Goal: Transaction & Acquisition: Book appointment/travel/reservation

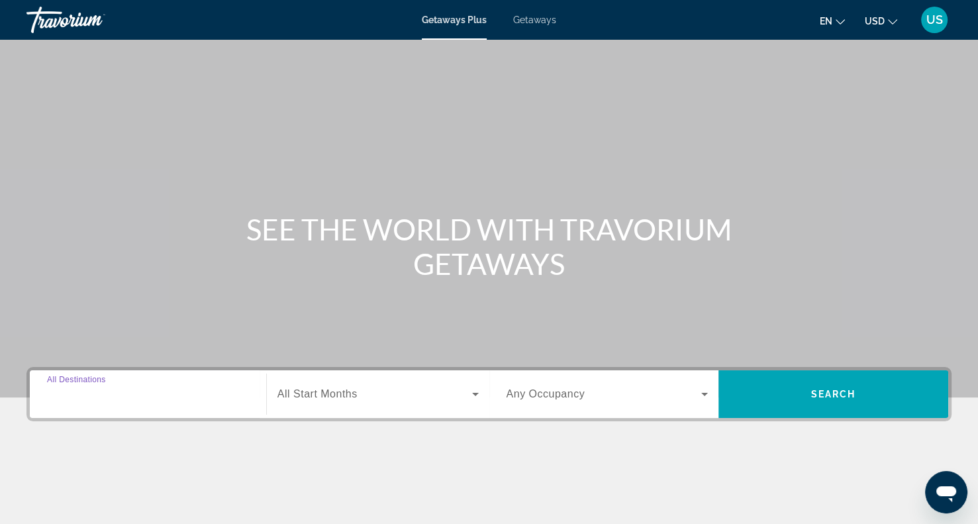
click at [191, 399] on input "Destination All Destinations" at bounding box center [148, 395] width 202 height 16
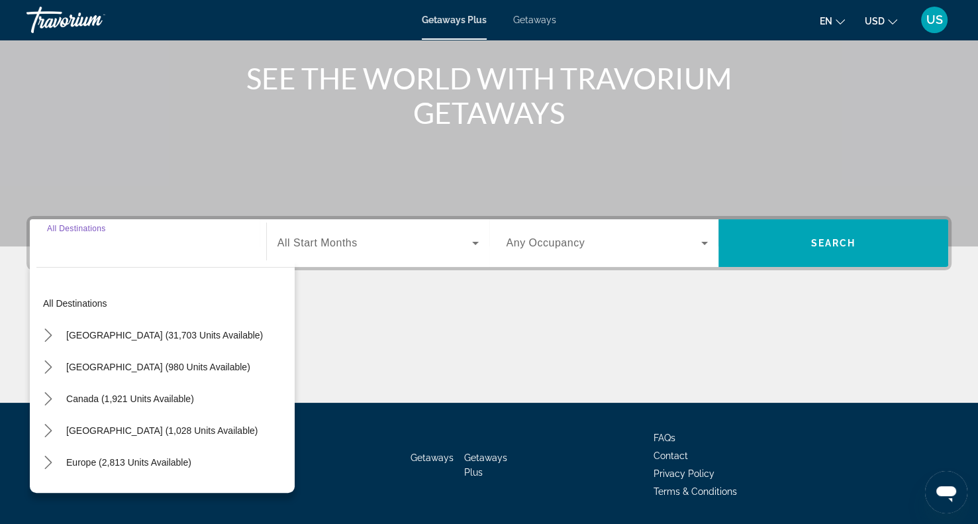
scroll to position [191, 0]
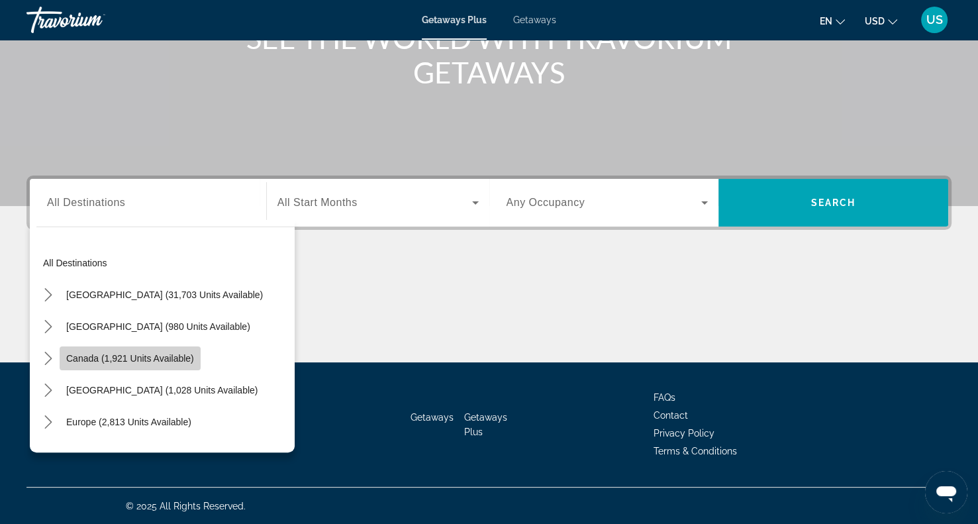
click at [193, 354] on span "Canada (1,921 units available)" at bounding box center [130, 358] width 128 height 11
type input "**********"
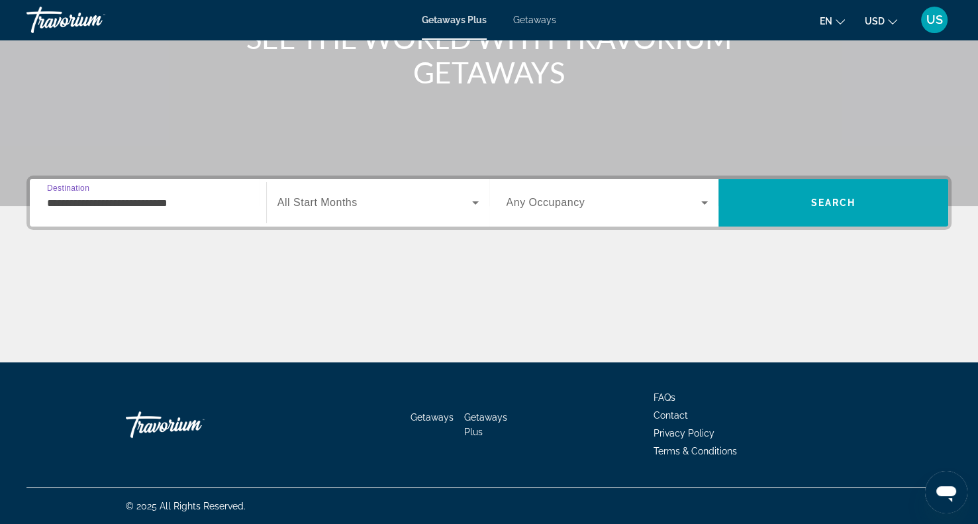
click at [376, 211] on div "Search widget" at bounding box center [378, 202] width 201 height 37
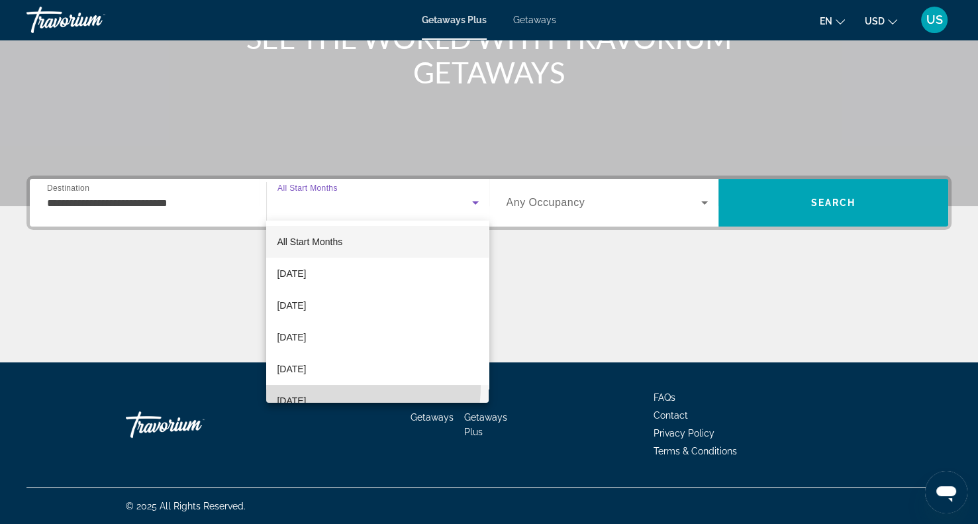
click at [323, 386] on mat-option "[DATE]" at bounding box center [377, 401] width 223 height 32
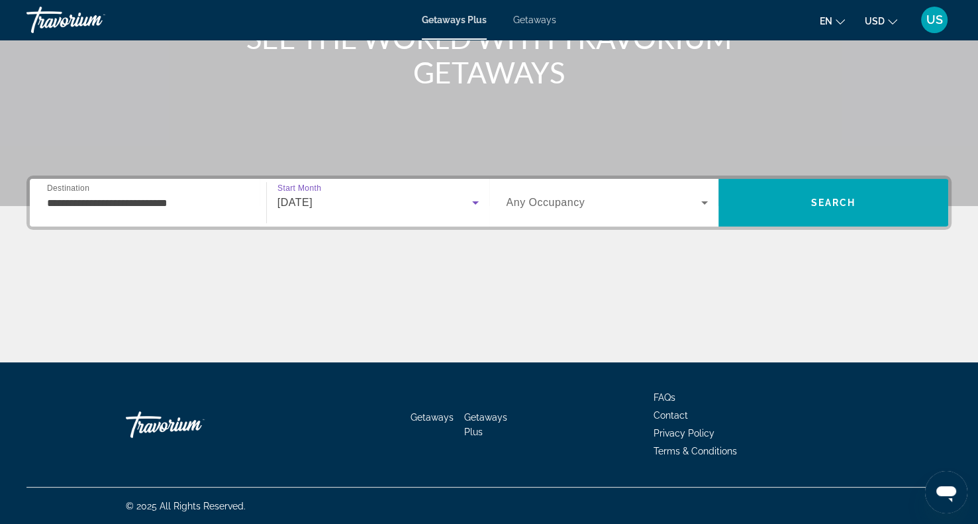
click at [382, 195] on div "[DATE]" at bounding box center [375, 203] width 195 height 16
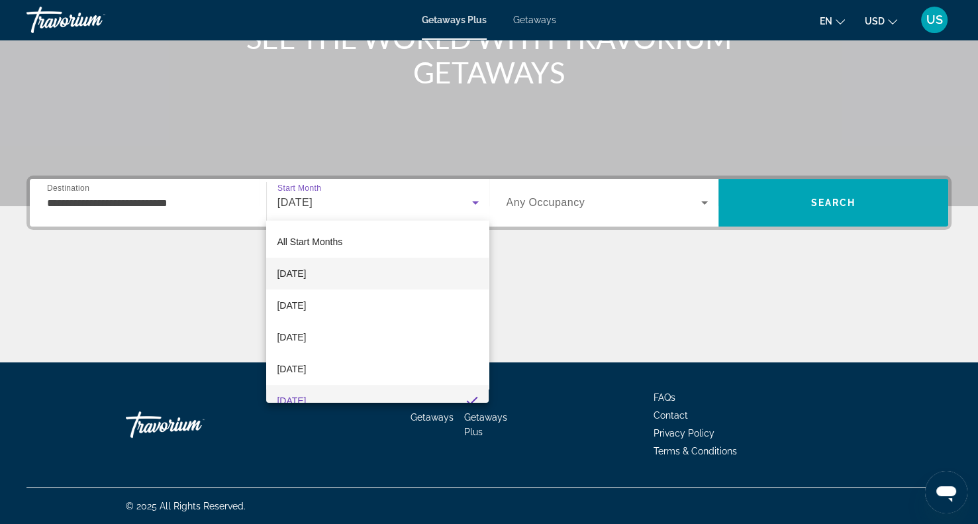
scroll to position [13, 0]
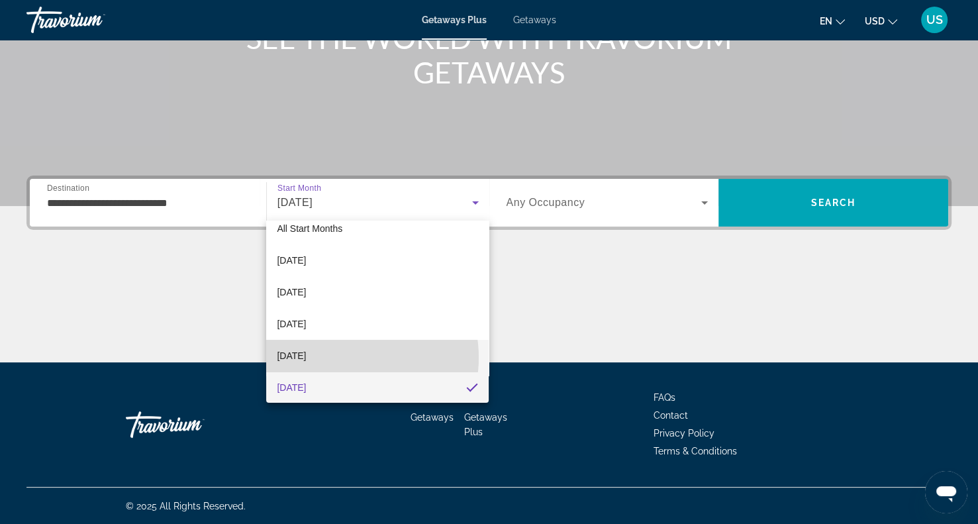
click at [342, 357] on mat-option "[DATE]" at bounding box center [377, 356] width 223 height 32
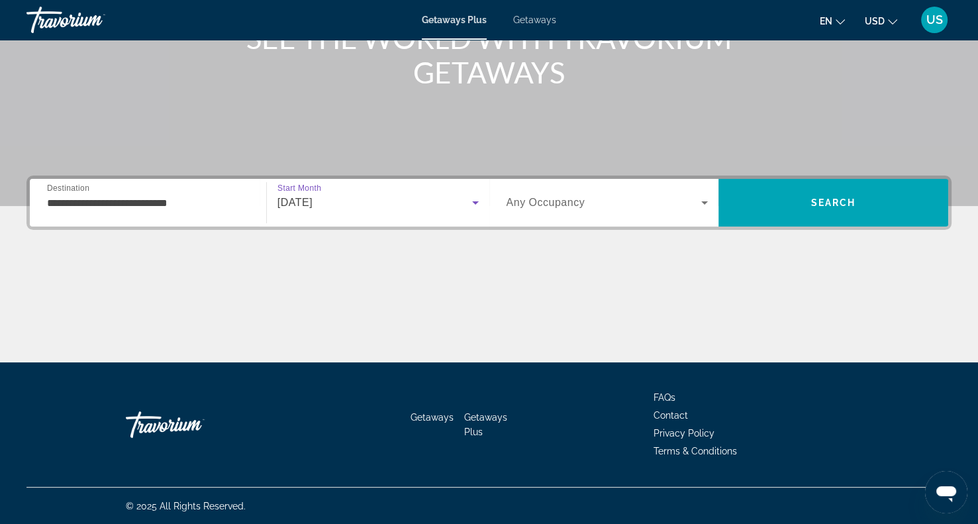
click at [635, 217] on div "Search widget" at bounding box center [608, 202] width 202 height 37
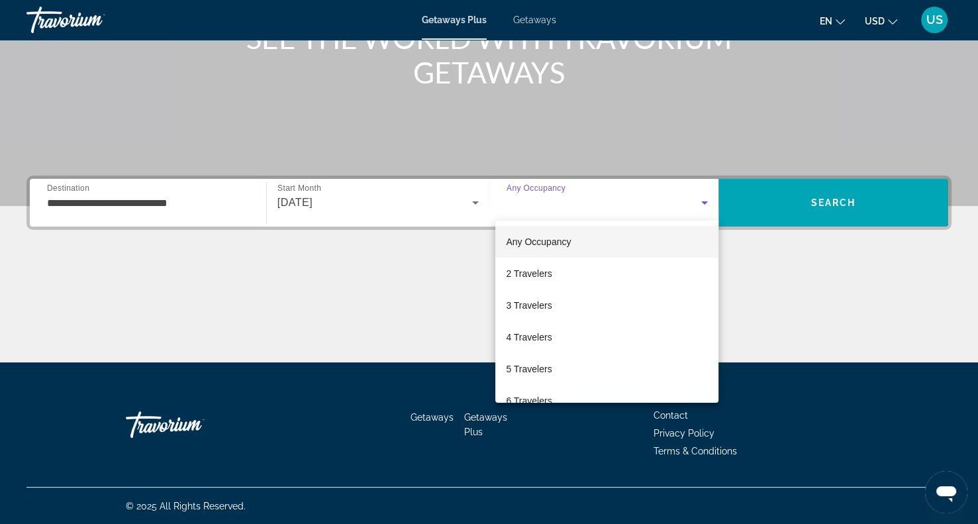
click at [843, 214] on div at bounding box center [489, 262] width 978 height 524
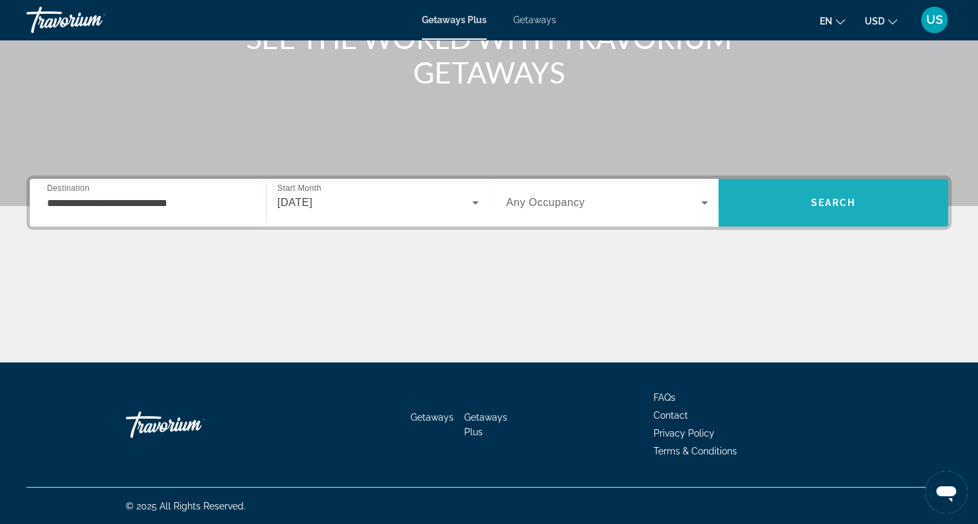
click at [843, 214] on span "Search" at bounding box center [834, 203] width 230 height 32
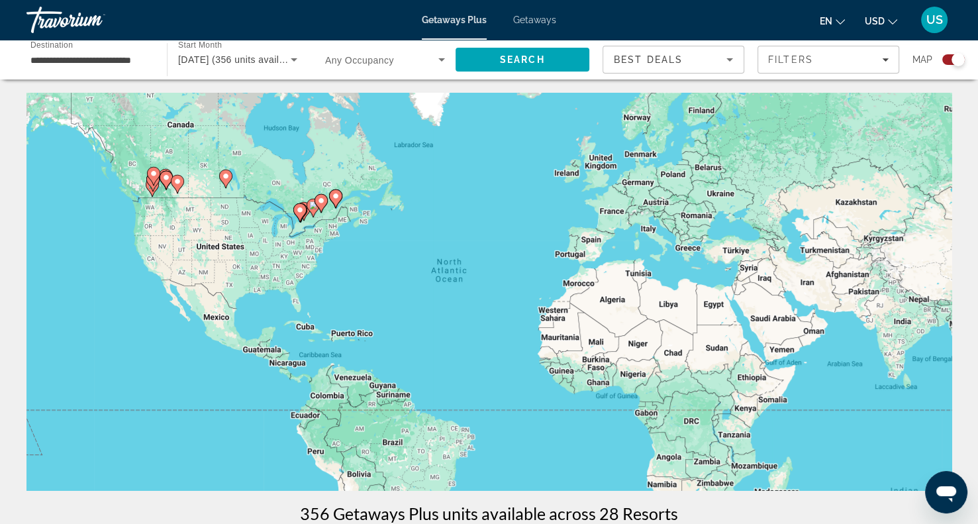
click at [962, 55] on div "Search widget" at bounding box center [958, 59] width 13 height 13
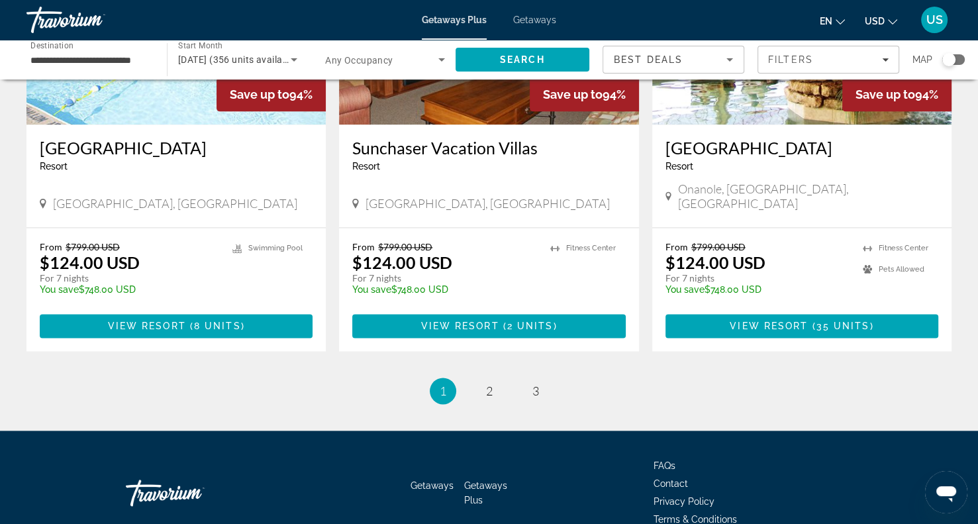
scroll to position [1658, 0]
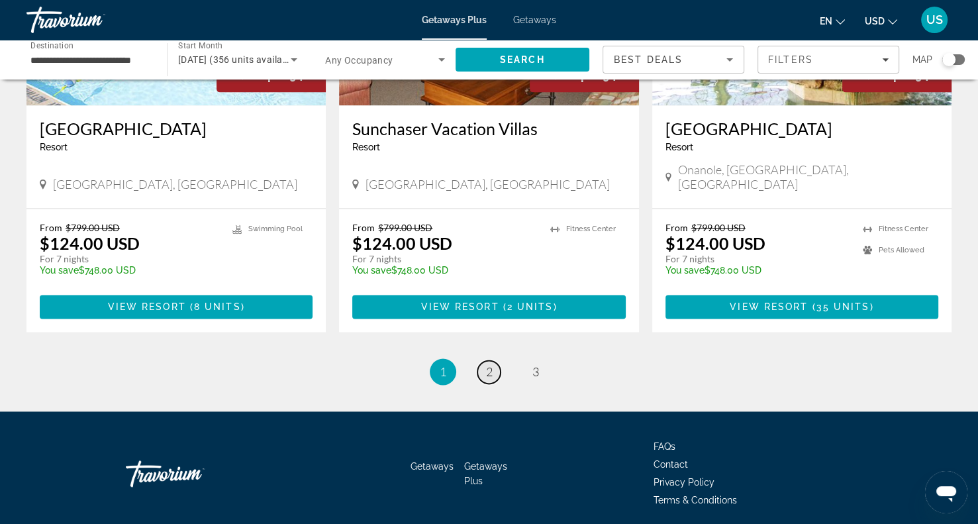
click at [493, 360] on link "page 2" at bounding box center [489, 371] width 23 height 23
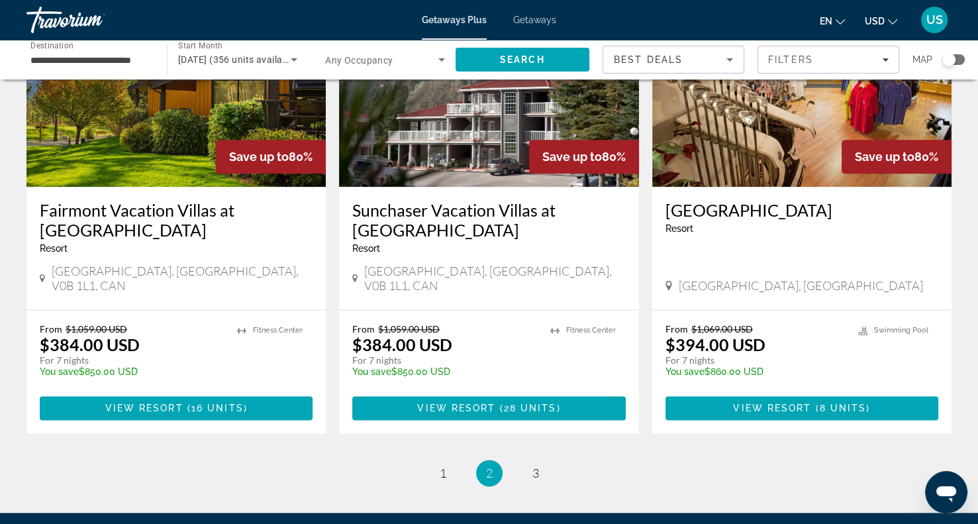
scroll to position [1600, 0]
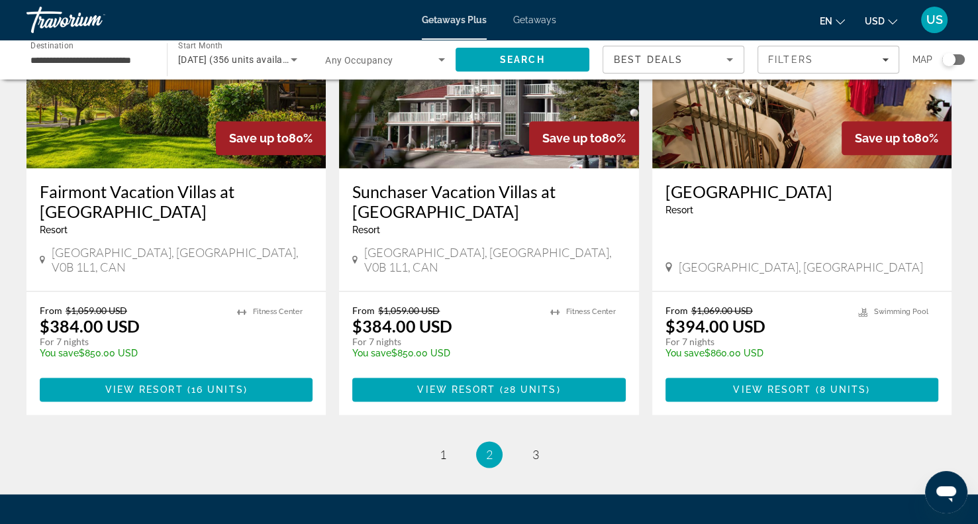
click at [360, 181] on h3 "Sunchaser Vacation Villas at [GEOGRAPHIC_DATA]" at bounding box center [488, 201] width 273 height 40
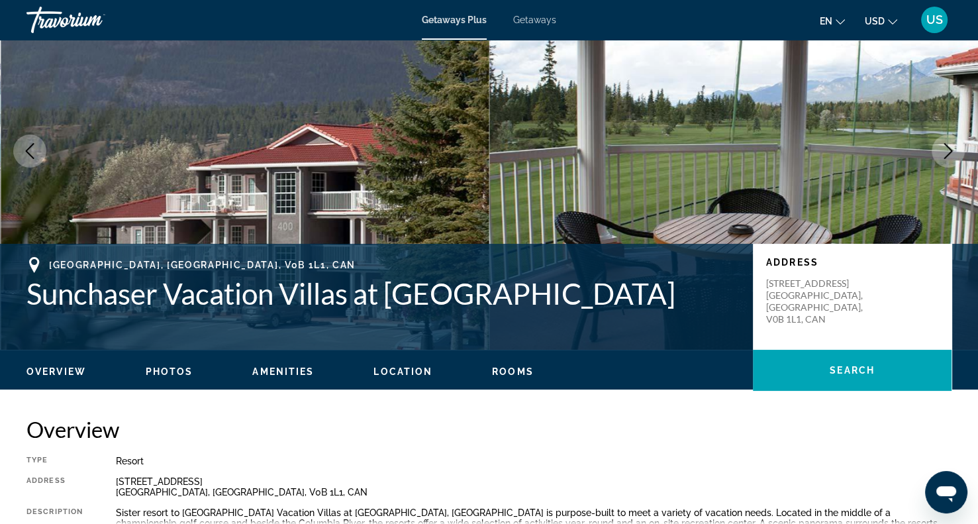
scroll to position [82, 0]
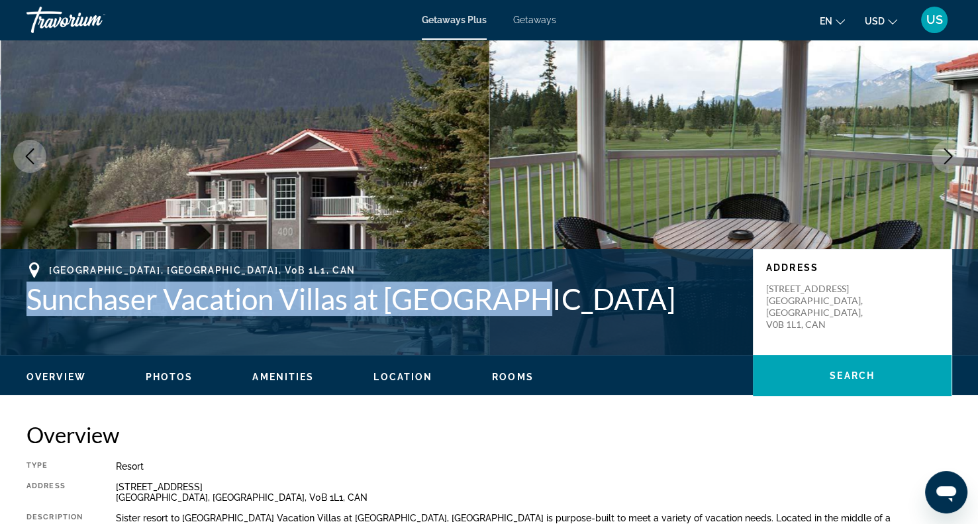
drag, startPoint x: 27, startPoint y: 296, endPoint x: 548, endPoint y: 303, distance: 521.4
click at [548, 303] on h1 "Sunchaser Vacation Villas at [GEOGRAPHIC_DATA]" at bounding box center [382, 299] width 713 height 34
copy h1 "Sunchaser Vacation Villas at [GEOGRAPHIC_DATA]"
click at [668, 116] on img "Main content" at bounding box center [735, 156] width 490 height 397
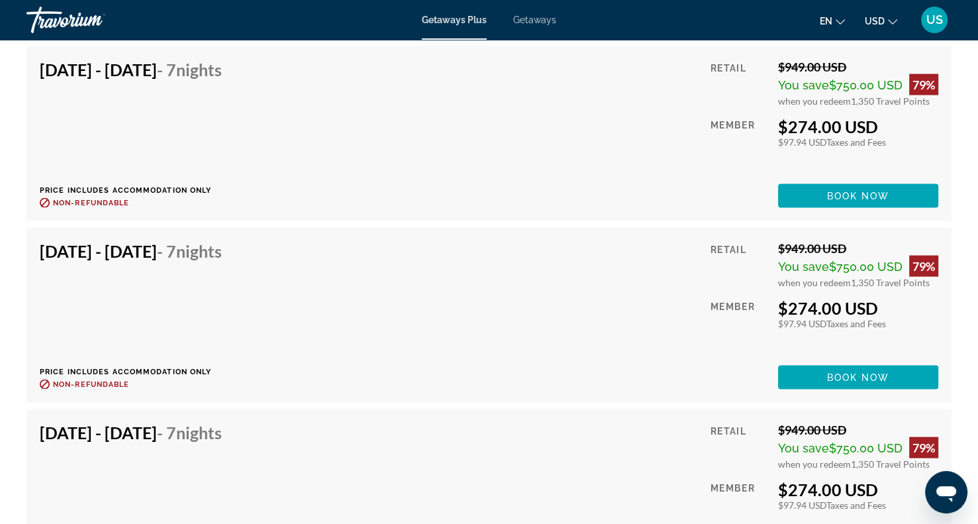
scroll to position [2553, 0]
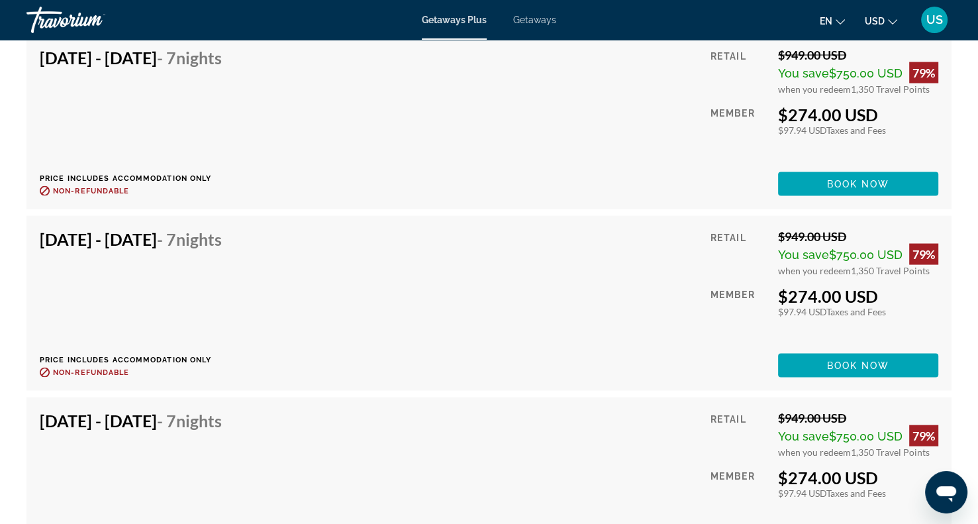
click at [891, 15] on mat-icon "Change currency" at bounding box center [892, 19] width 9 height 9
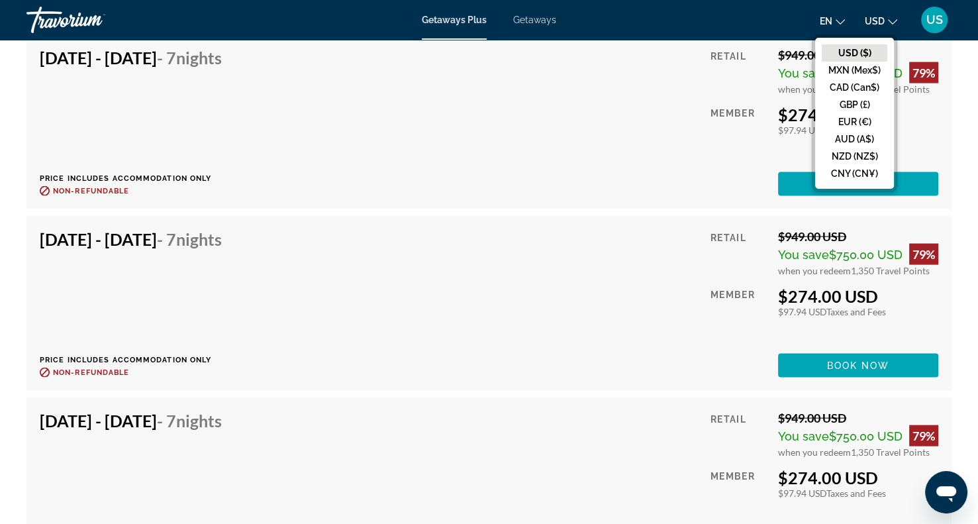
click at [662, 189] on div "[DATE] - [DATE] - 7 Nights Price includes accommodation only Refundable until :…" at bounding box center [488, 121] width 925 height 175
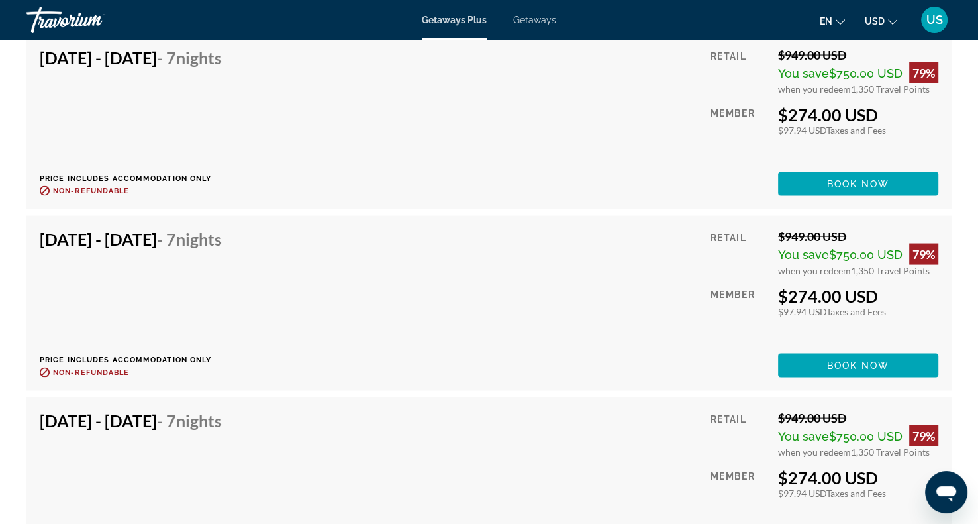
click at [878, 21] on span "USD" at bounding box center [875, 21] width 20 height 11
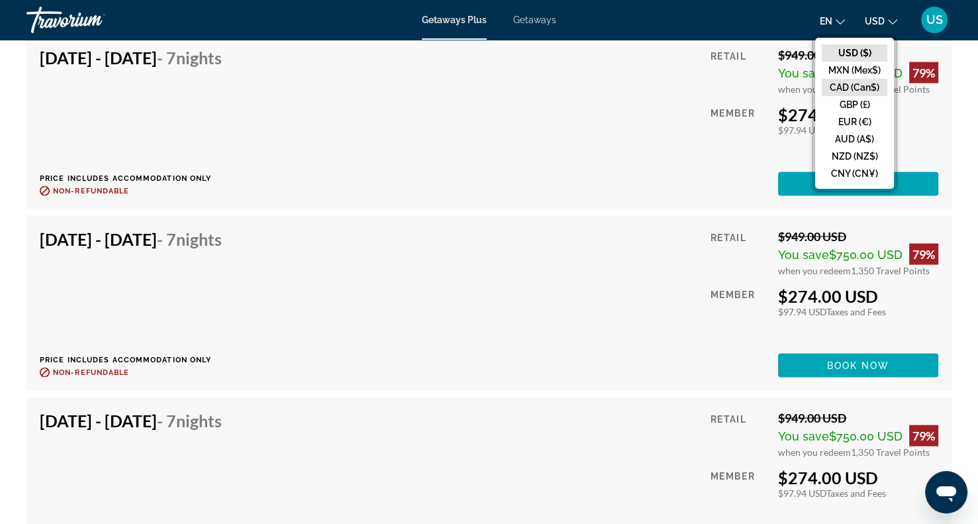
click at [852, 87] on button "CAD (Can$)" at bounding box center [855, 87] width 66 height 17
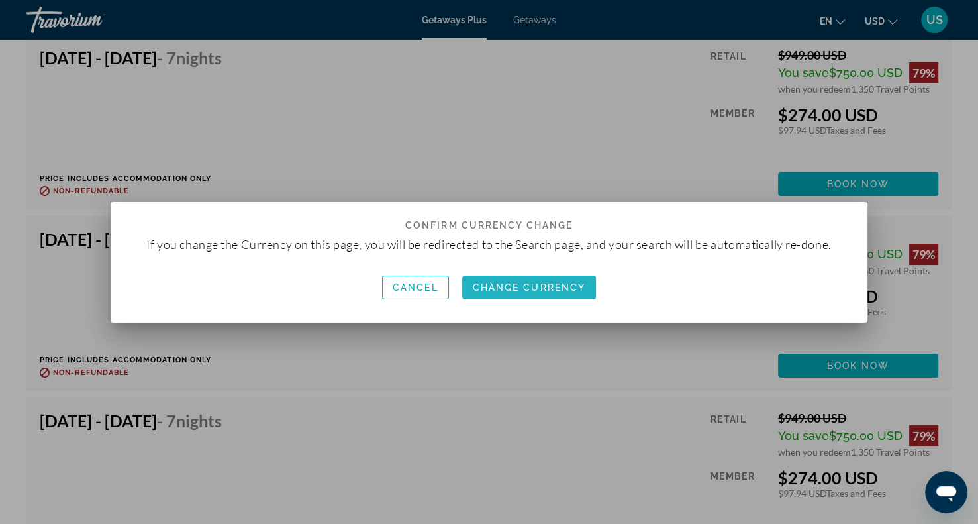
click at [503, 286] on span "Change Currency" at bounding box center [529, 287] width 113 height 11
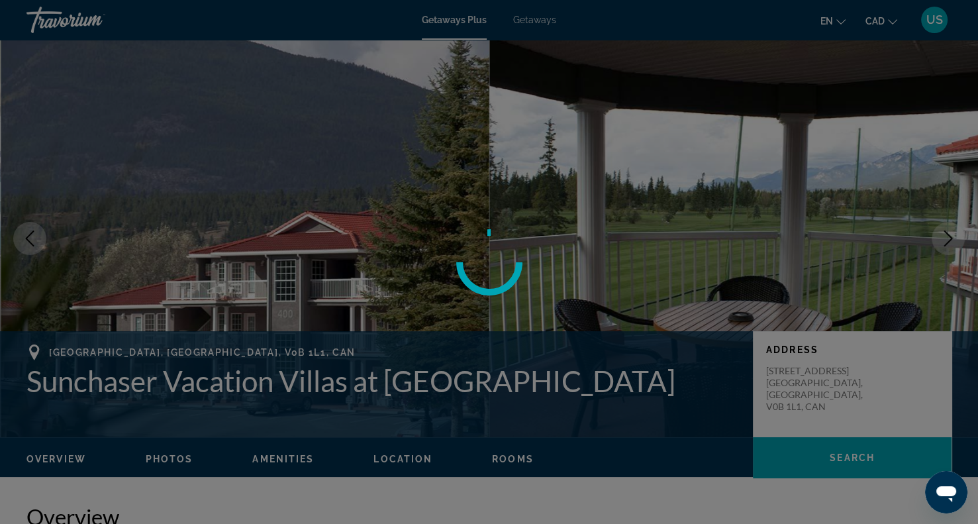
scroll to position [2553, 0]
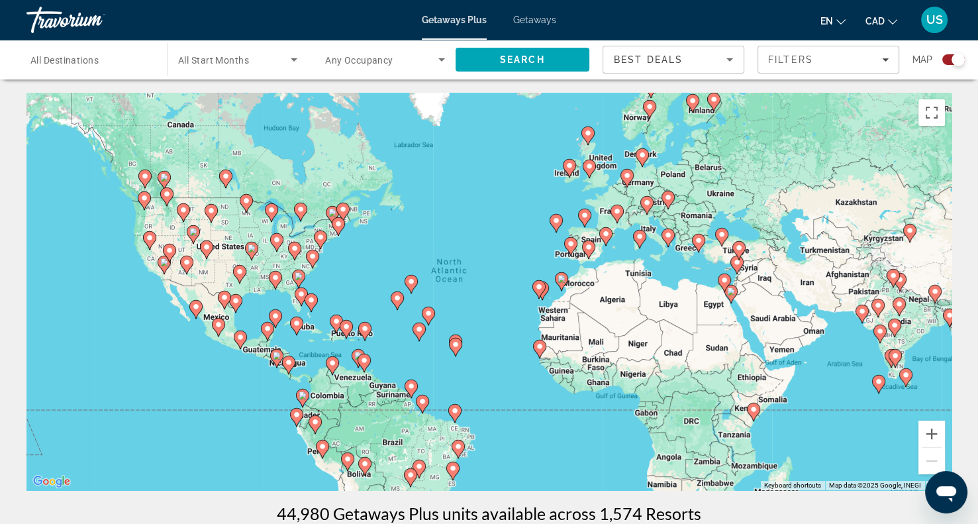
drag, startPoint x: 144, startPoint y: 74, endPoint x: 107, endPoint y: 62, distance: 39.6
click at [107, 62] on div "Search widget" at bounding box center [89, 60] width 119 height 38
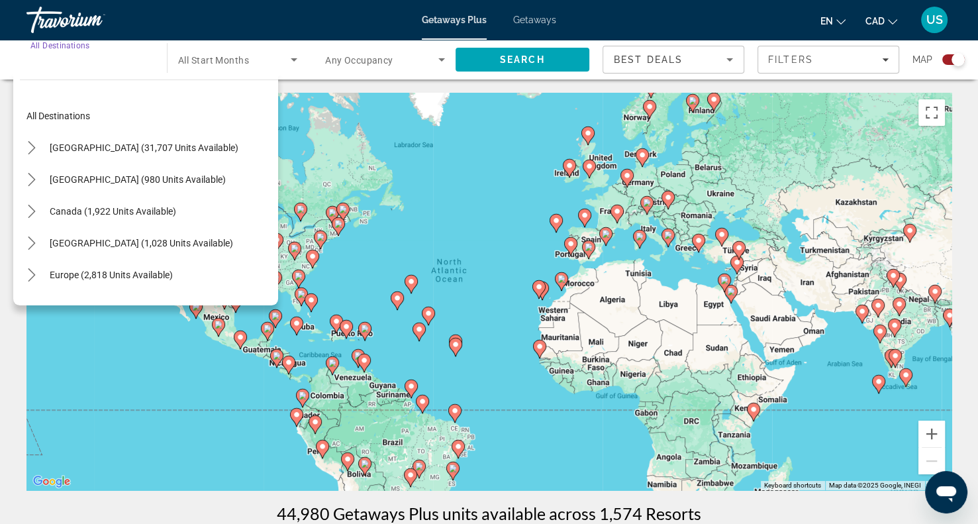
click at [107, 62] on input "Destination All Destinations" at bounding box center [89, 60] width 119 height 16
click at [30, 205] on icon "Toggle Canada (1,922 units available) submenu" at bounding box center [31, 211] width 13 height 13
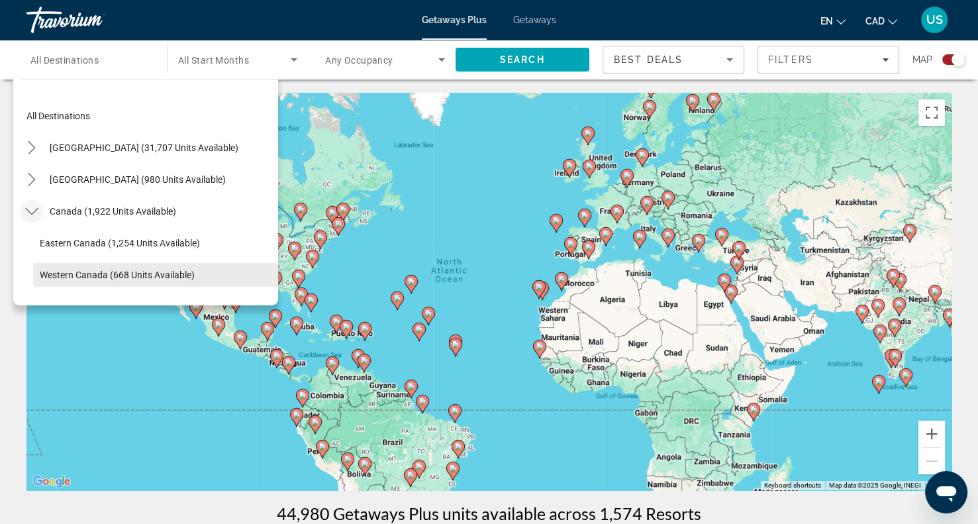
click at [42, 274] on span "Western Canada (668 units available)" at bounding box center [117, 275] width 155 height 11
type input "**********"
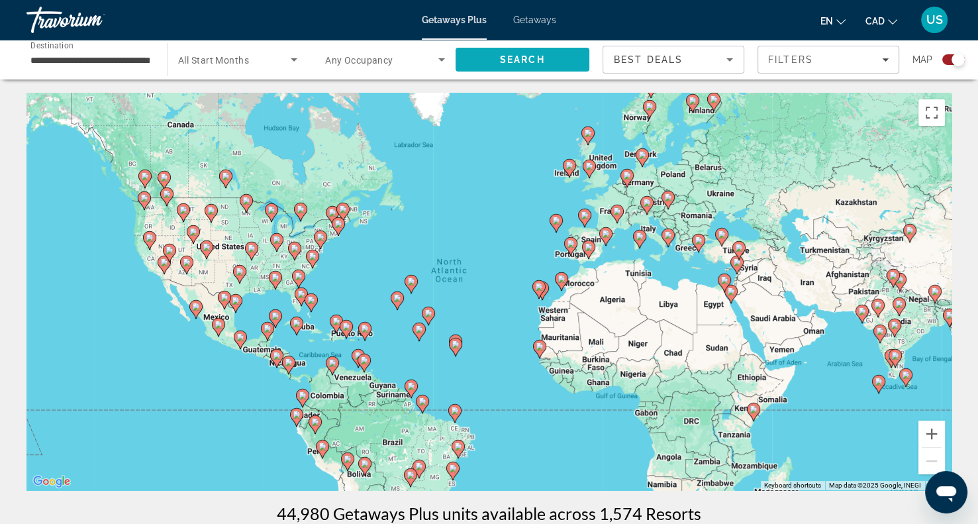
drag, startPoint x: 541, startPoint y: 76, endPoint x: 550, endPoint y: 66, distance: 14.1
click at [550, 66] on div "Search" at bounding box center [530, 60] width 148 height 40
click at [550, 66] on span "Search" at bounding box center [523, 60] width 134 height 32
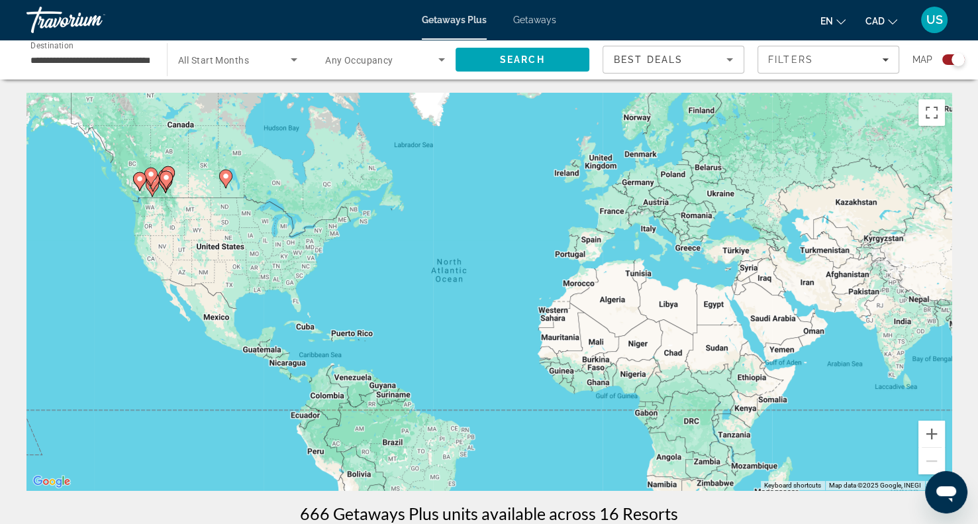
click at [943, 65] on div "Map" at bounding box center [939, 60] width 52 height 28
click at [949, 55] on div "Search widget" at bounding box center [954, 59] width 23 height 11
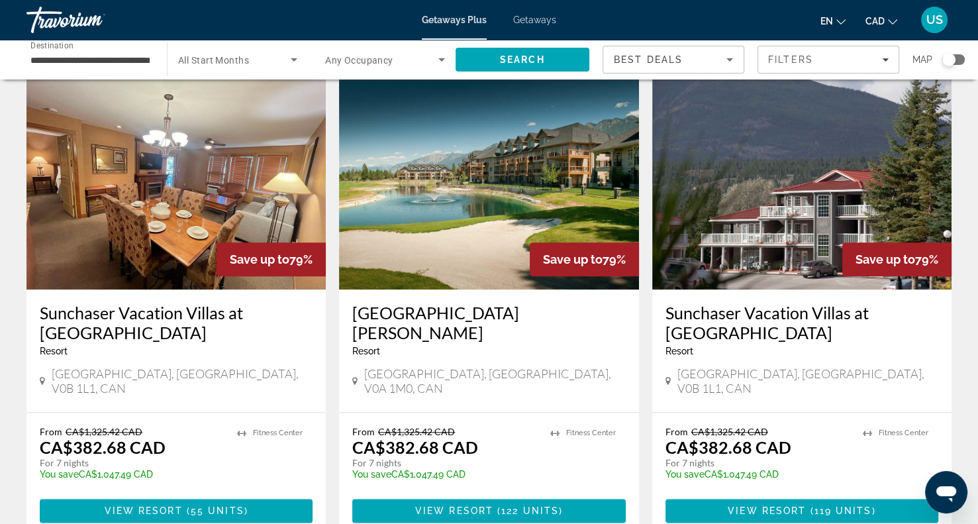
scroll to position [1495, 0]
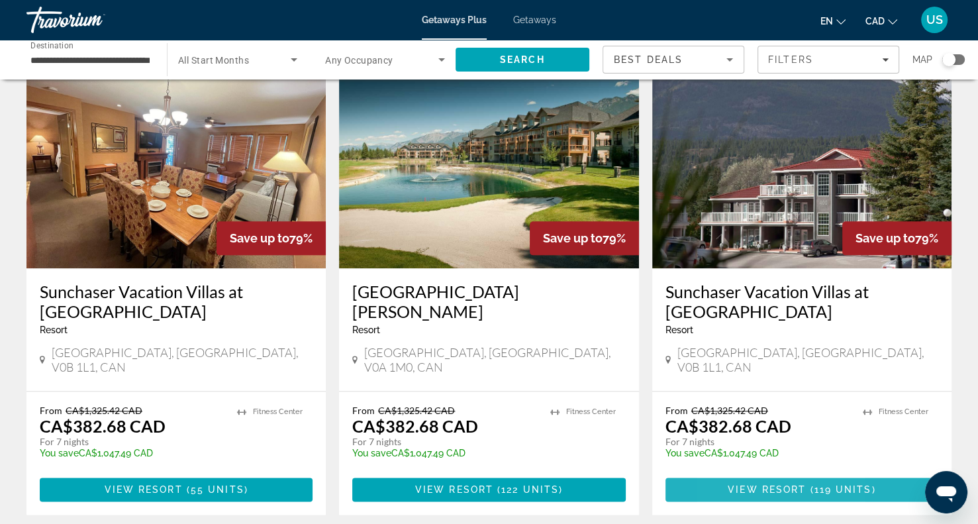
click at [734, 474] on span "Main content" at bounding box center [802, 490] width 273 height 32
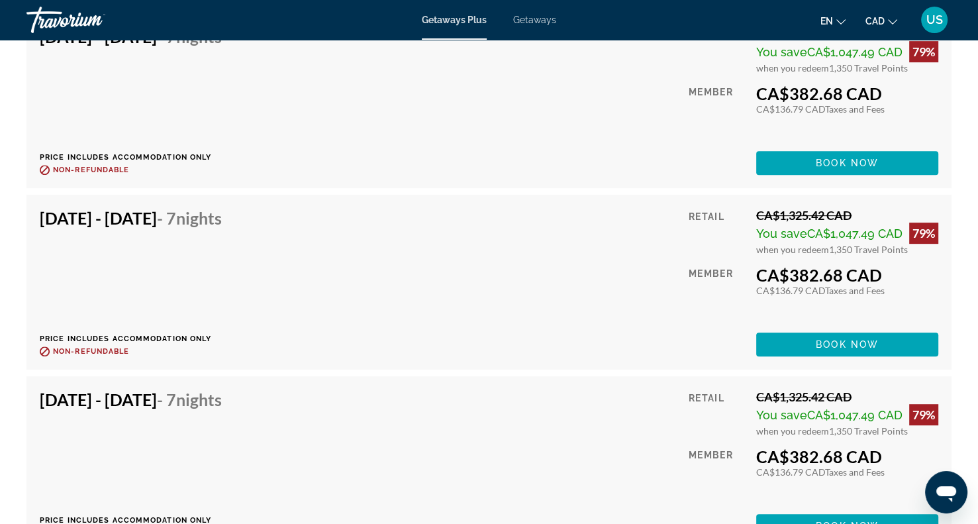
scroll to position [5634, 0]
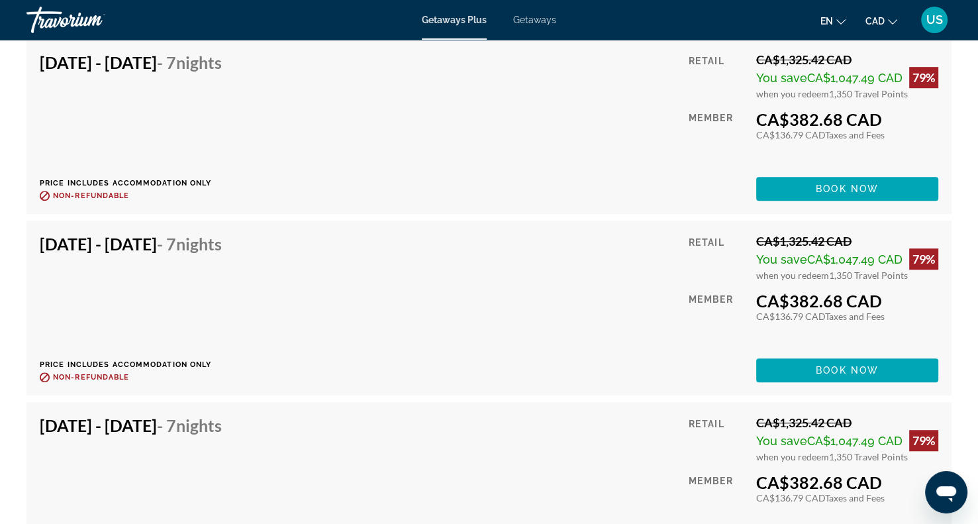
click at [631, 280] on div "[DATE] - [DATE] - 7 Nights Price includes accommodation only Refundable until :…" at bounding box center [489, 308] width 899 height 148
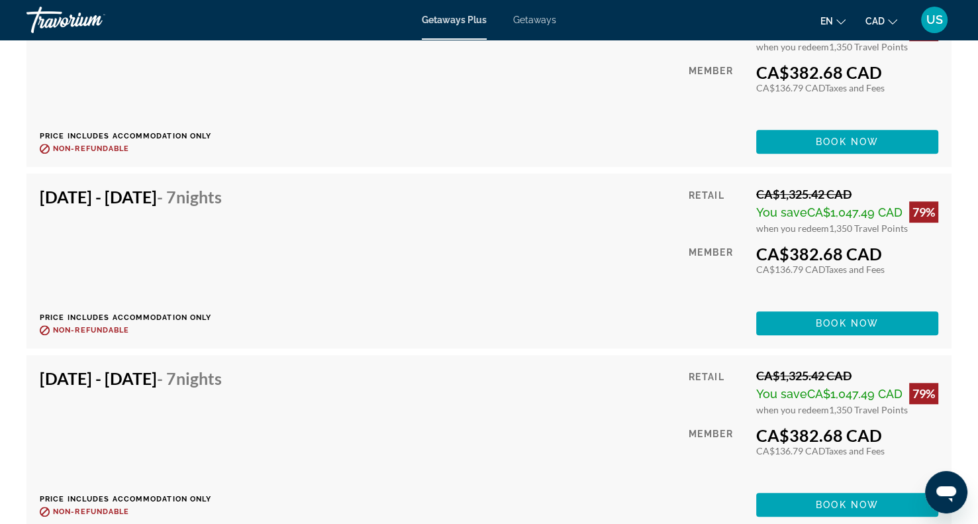
scroll to position [5648, 0]
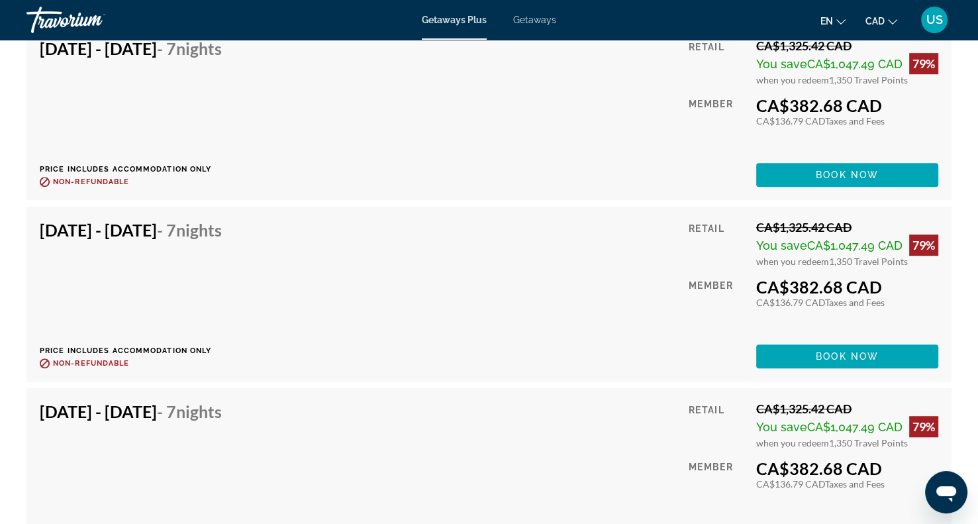
click at [232, 120] on div "[DATE] - [DATE] - 7 Nights Price includes accommodation only Refundable until :…" at bounding box center [136, 112] width 192 height 148
click at [798, 341] on span "Main content" at bounding box center [847, 356] width 182 height 32
